Goal: Check status: Check status

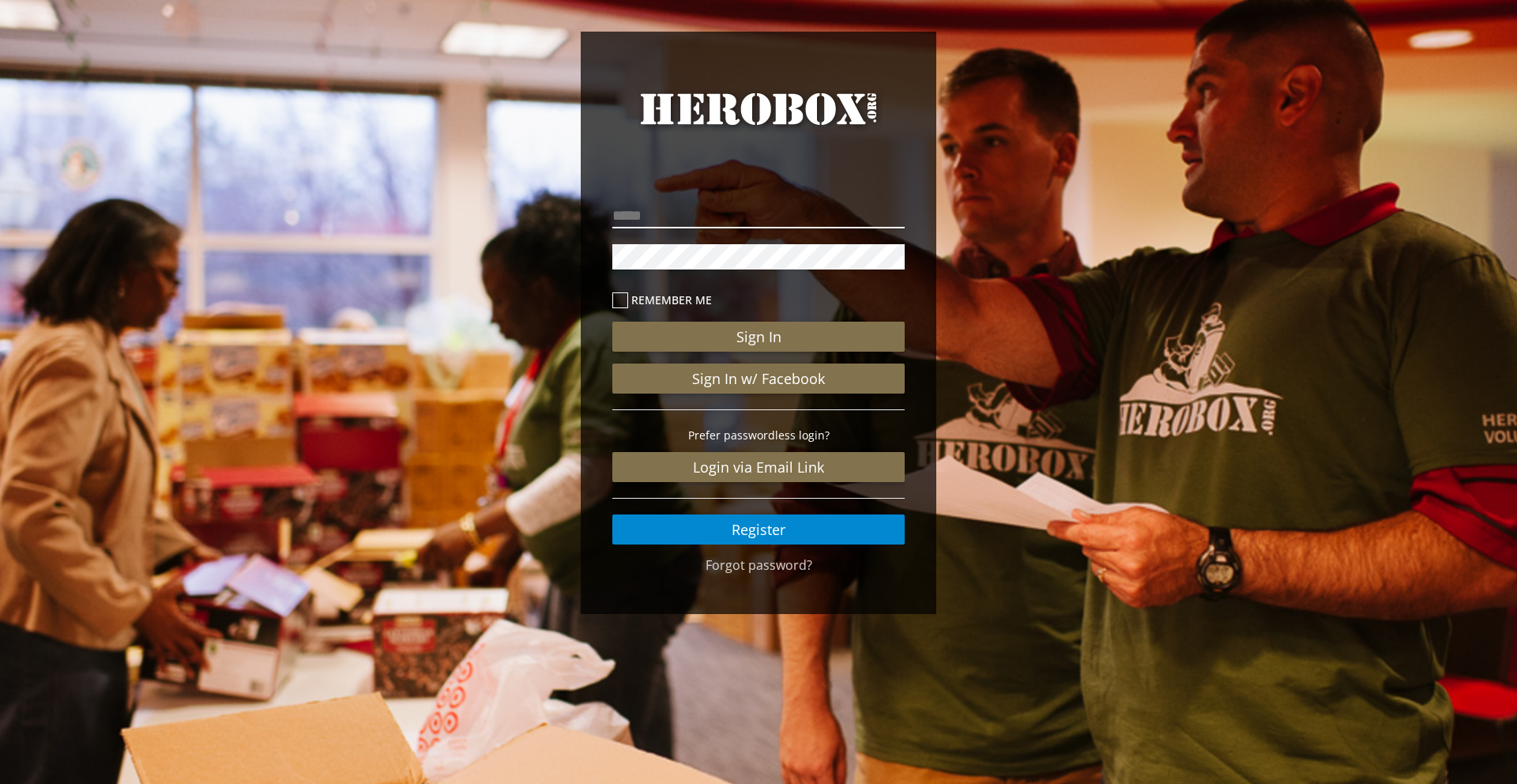
click at [747, 206] on input "email" at bounding box center [758, 216] width 292 height 26
type input "**********"
click at [612, 322] on button "Sign In" at bounding box center [758, 337] width 292 height 30
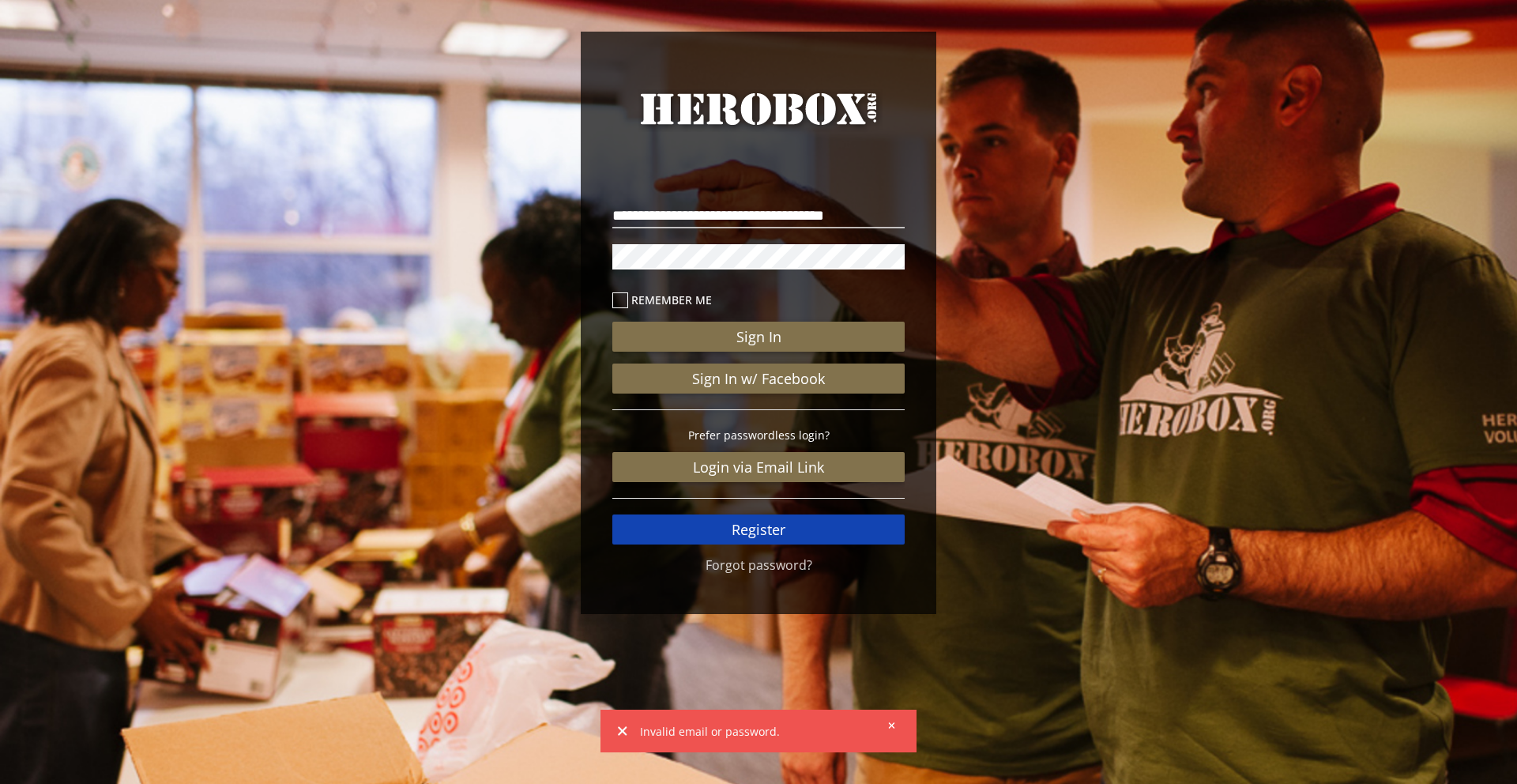
click at [755, 532] on link "Register" at bounding box center [758, 529] width 292 height 30
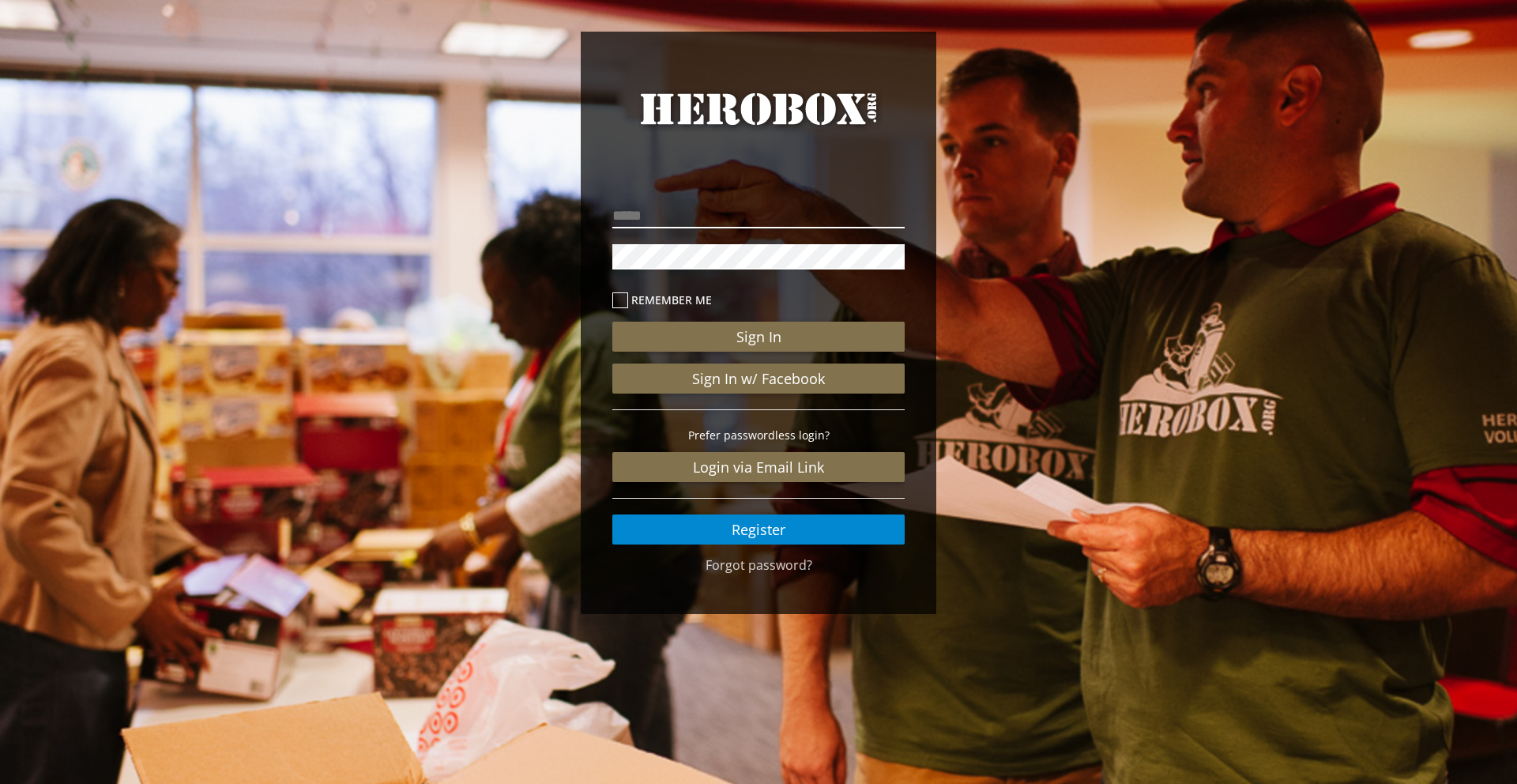
click at [717, 225] on input "email" at bounding box center [758, 216] width 292 height 26
type input "**********"
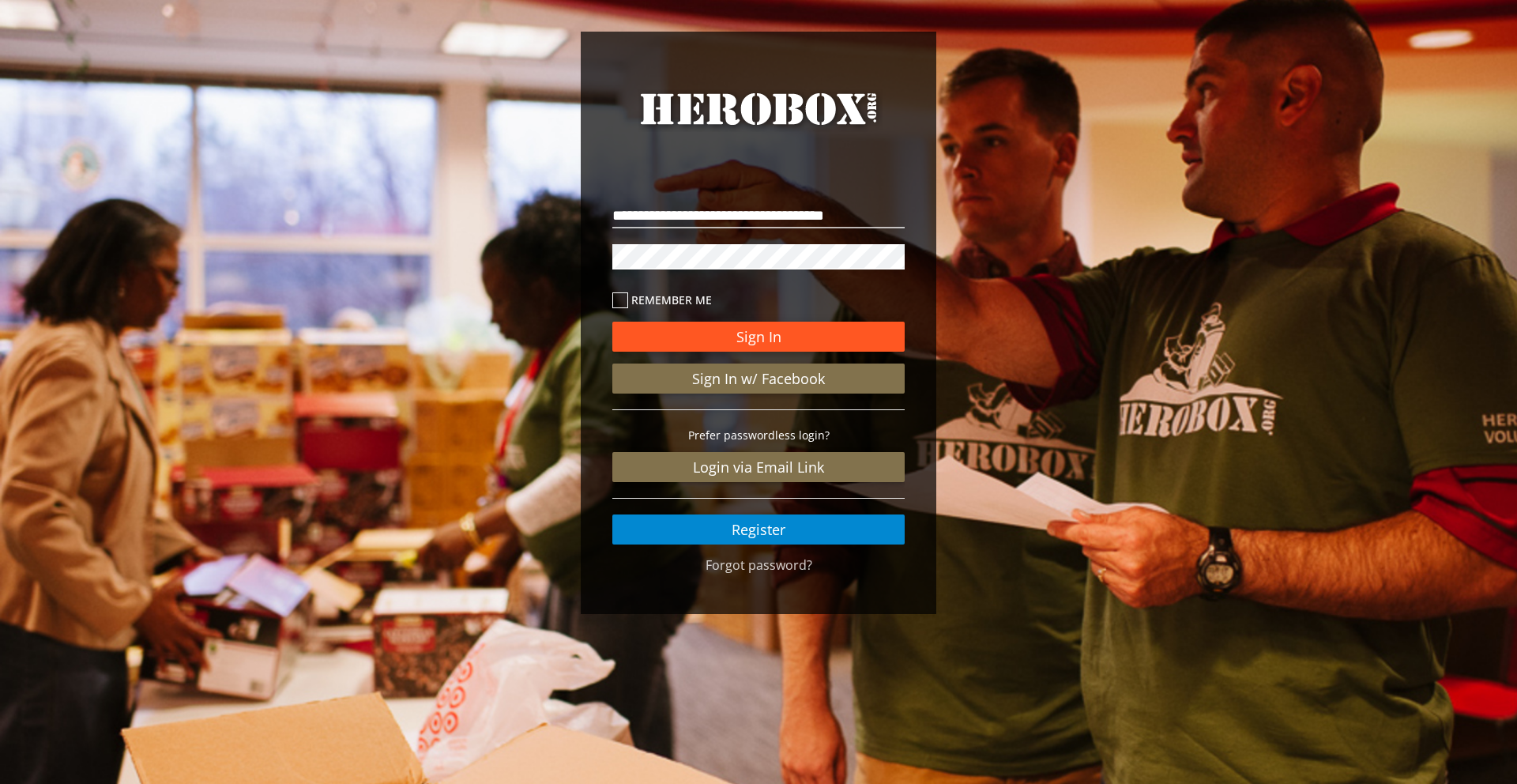
click at [783, 338] on button "Sign In" at bounding box center [758, 337] width 292 height 30
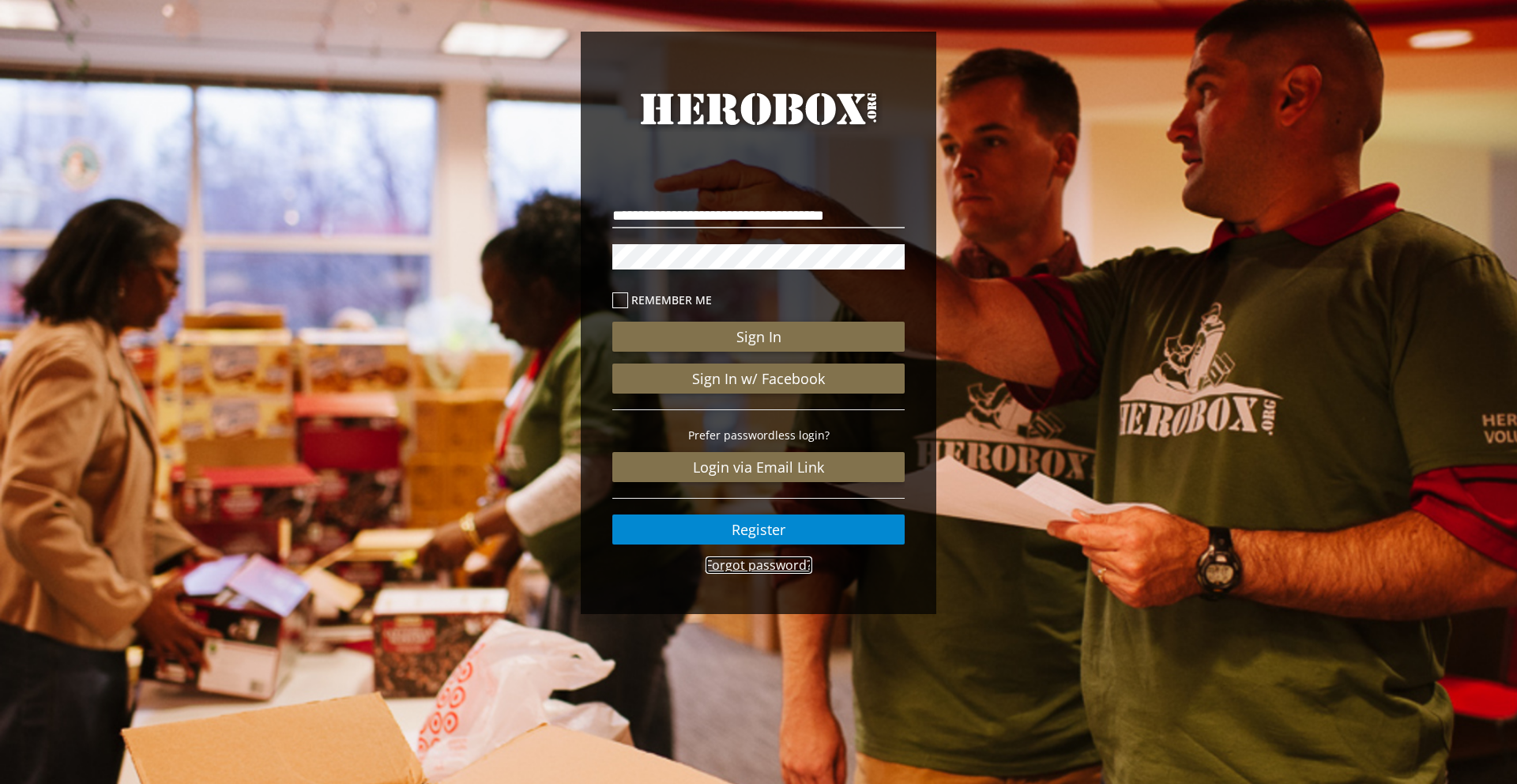
click at [763, 571] on link "Forgot password?" at bounding box center [758, 565] width 107 height 18
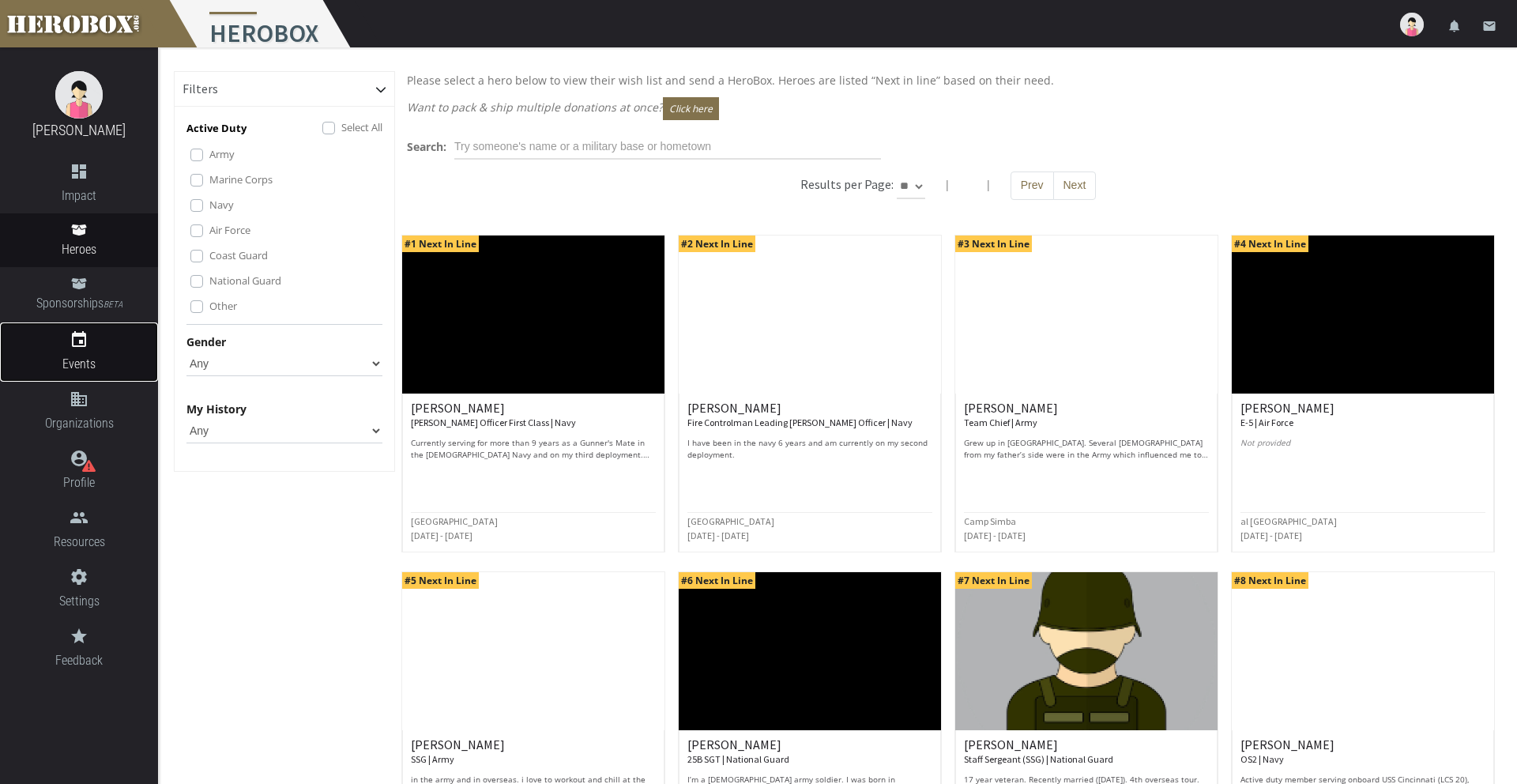
click at [80, 346] on icon "event" at bounding box center [78, 340] width 158 height 19
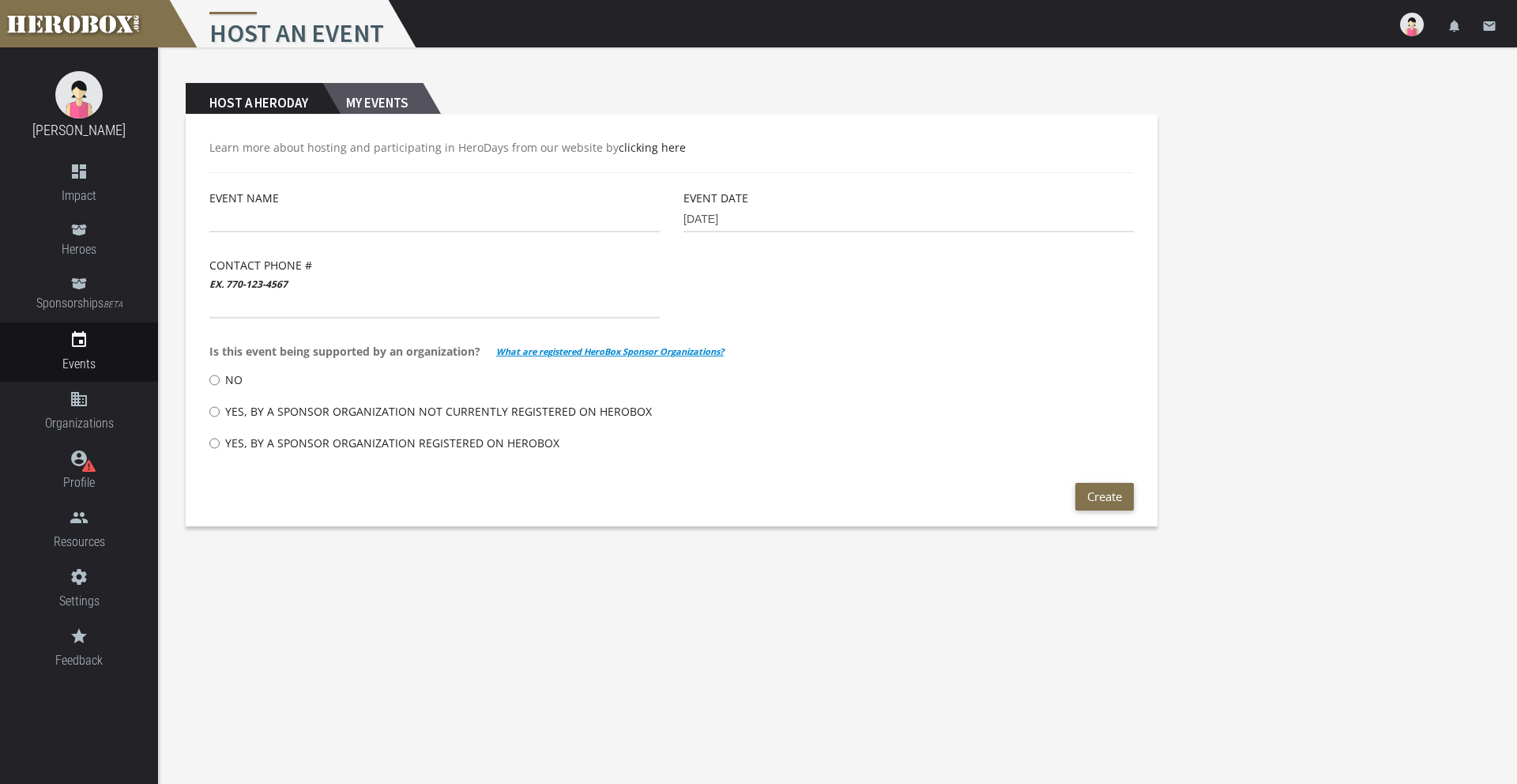
click at [367, 104] on h2 "My Events" at bounding box center [373, 99] width 100 height 32
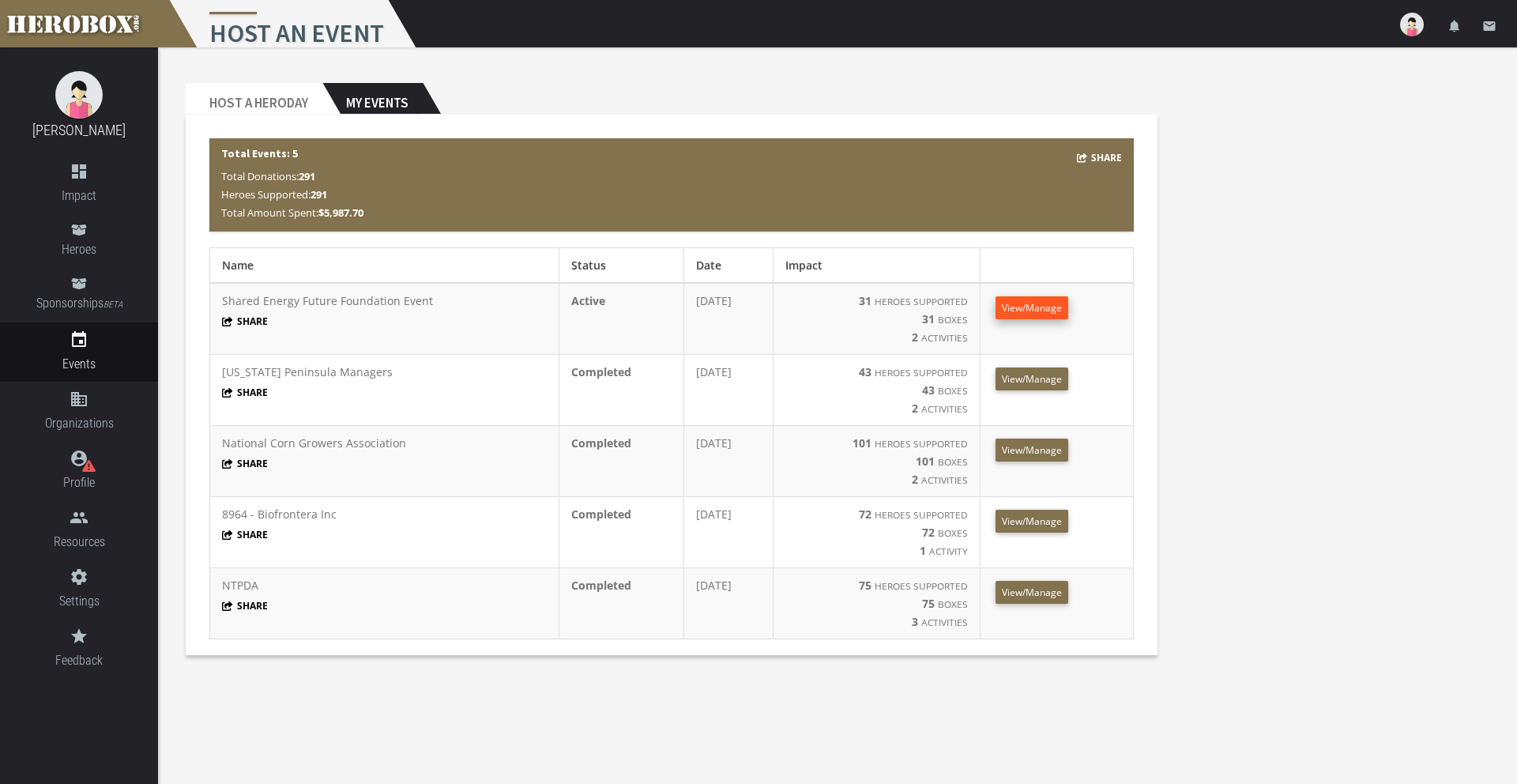
click at [1037, 303] on span "View/Manage" at bounding box center [1032, 307] width 60 height 13
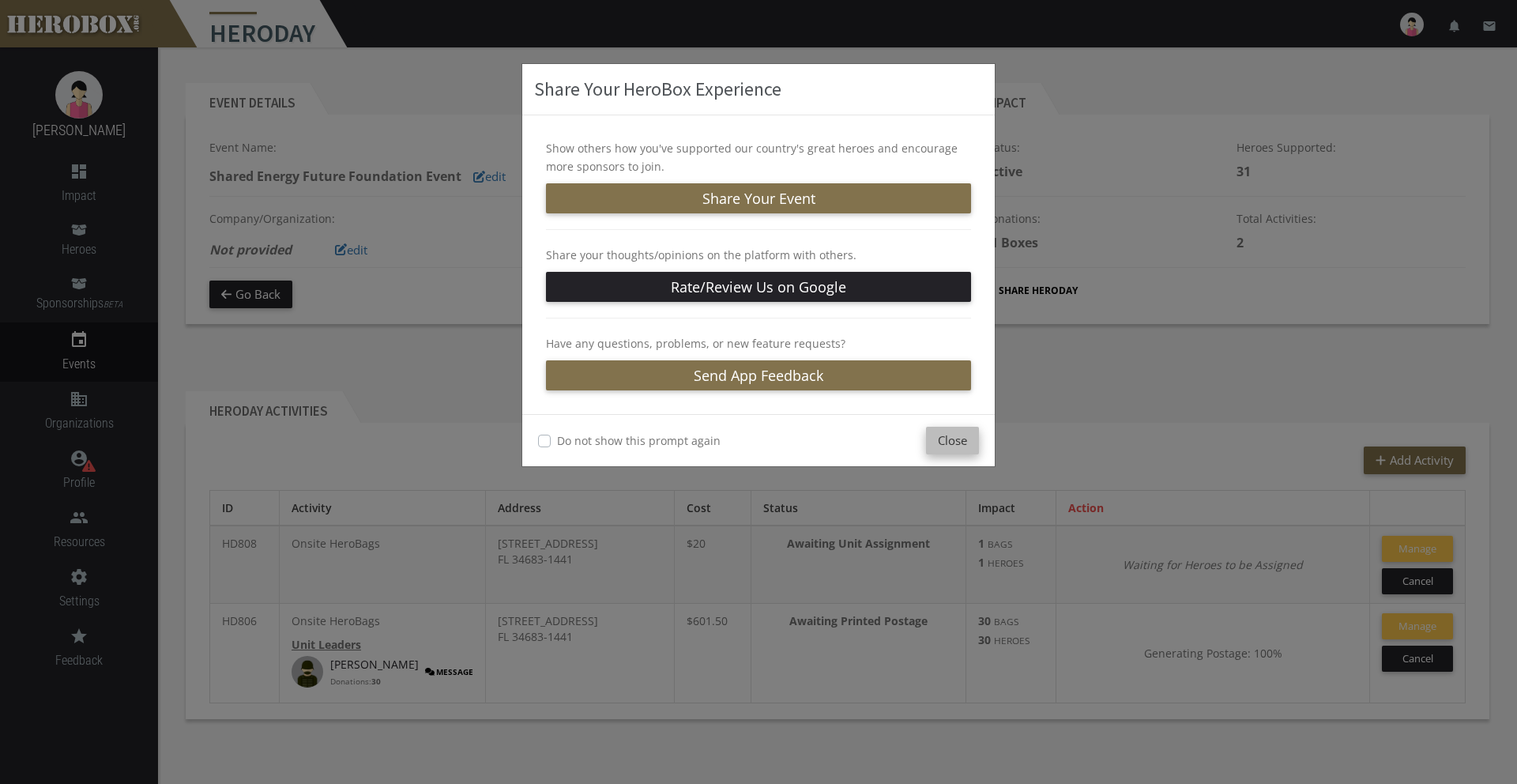
click at [962, 431] on button "Close" at bounding box center [952, 440] width 53 height 27
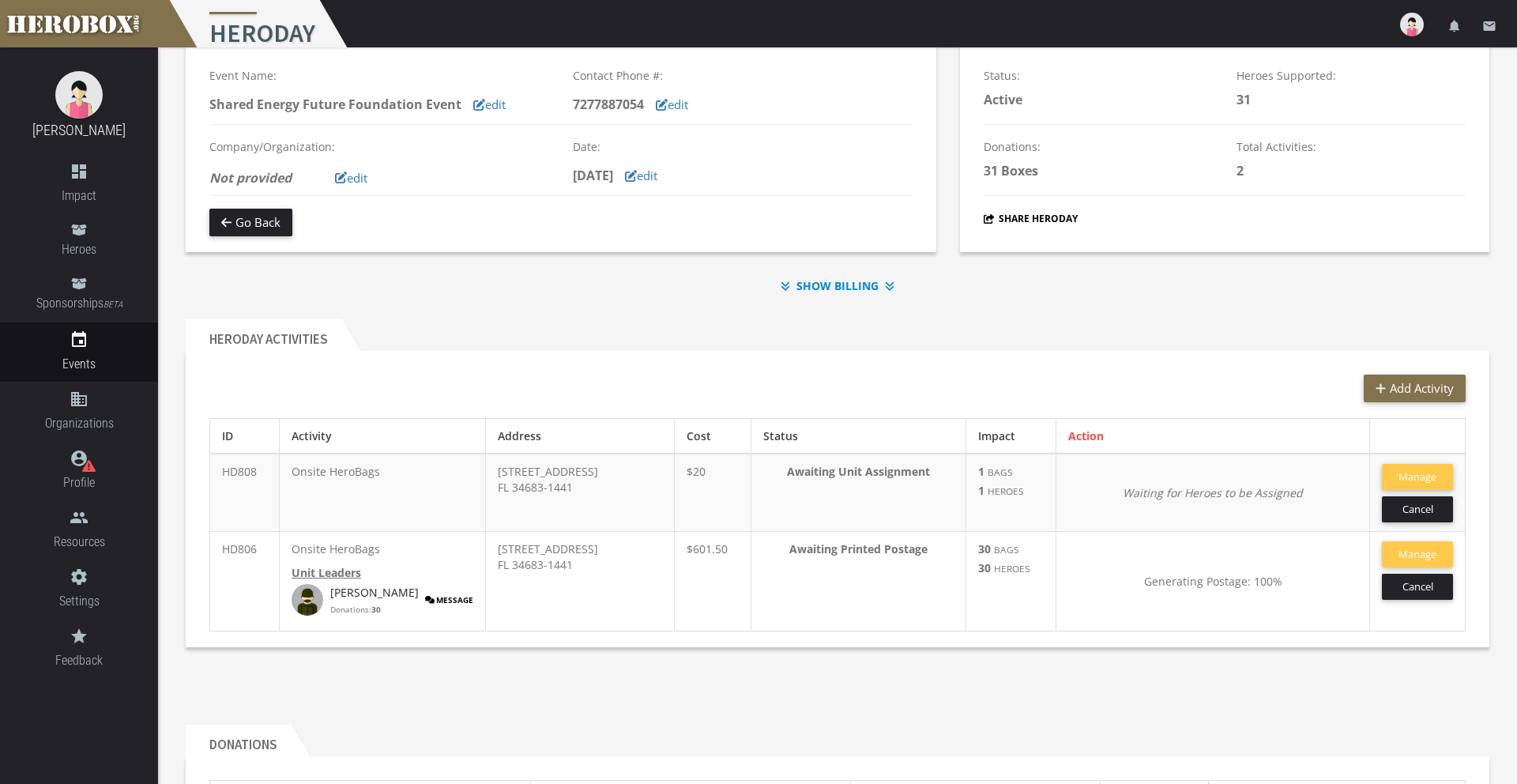
scroll to position [75, 0]
